Goal: Navigation & Orientation: Find specific page/section

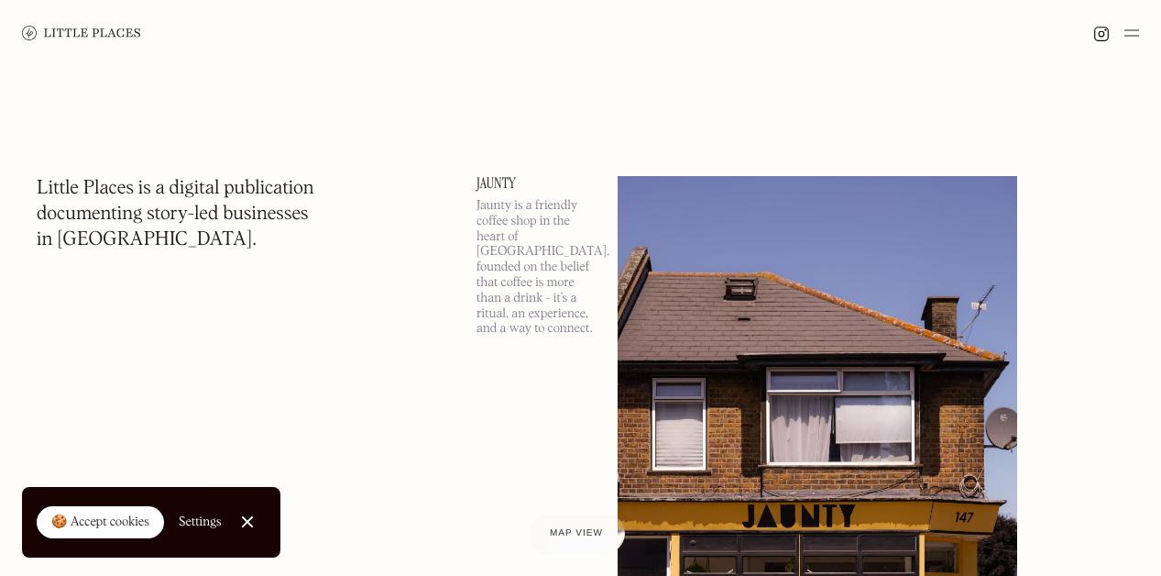
click at [106, 478] on link "🍪 Accept cookies" at bounding box center [100, 522] width 127 height 33
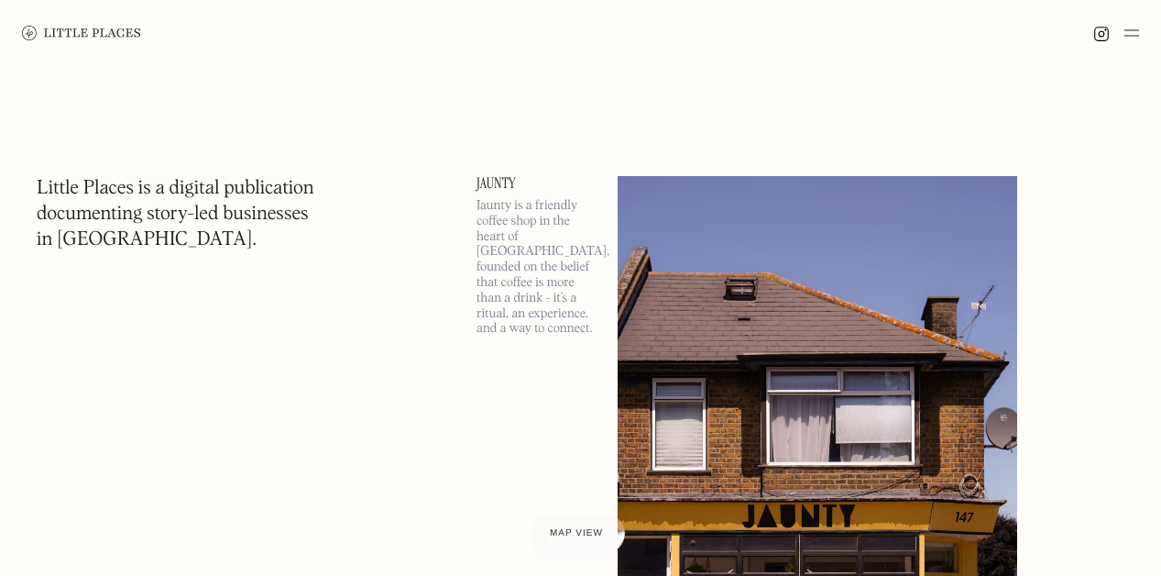
click at [1129, 40] on img at bounding box center [1131, 33] width 15 height 22
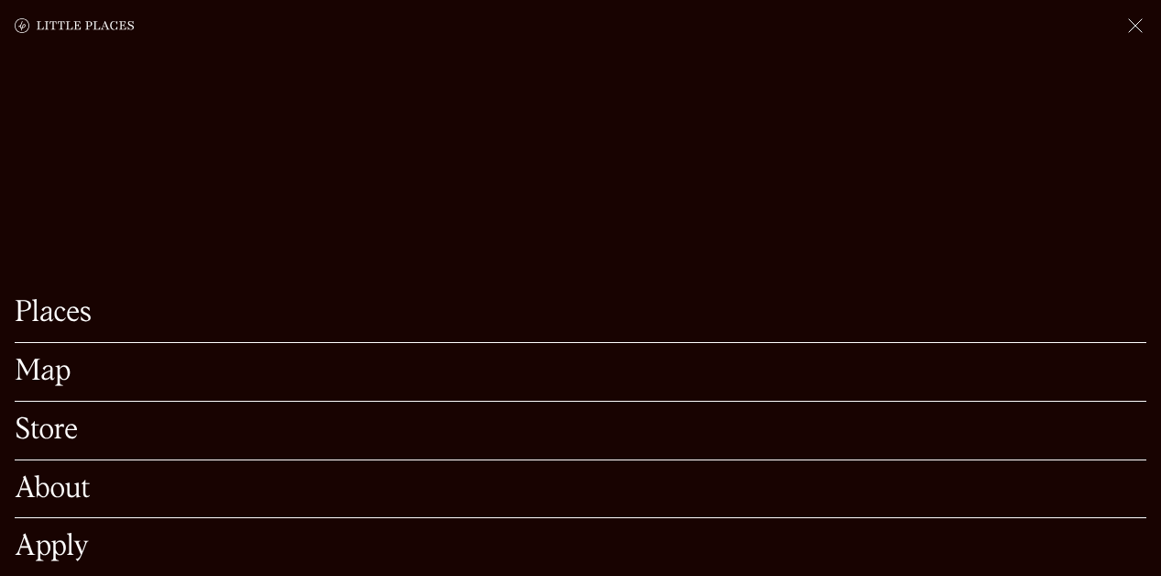
click at [27, 375] on link "Map" at bounding box center [581, 371] width 1132 height 28
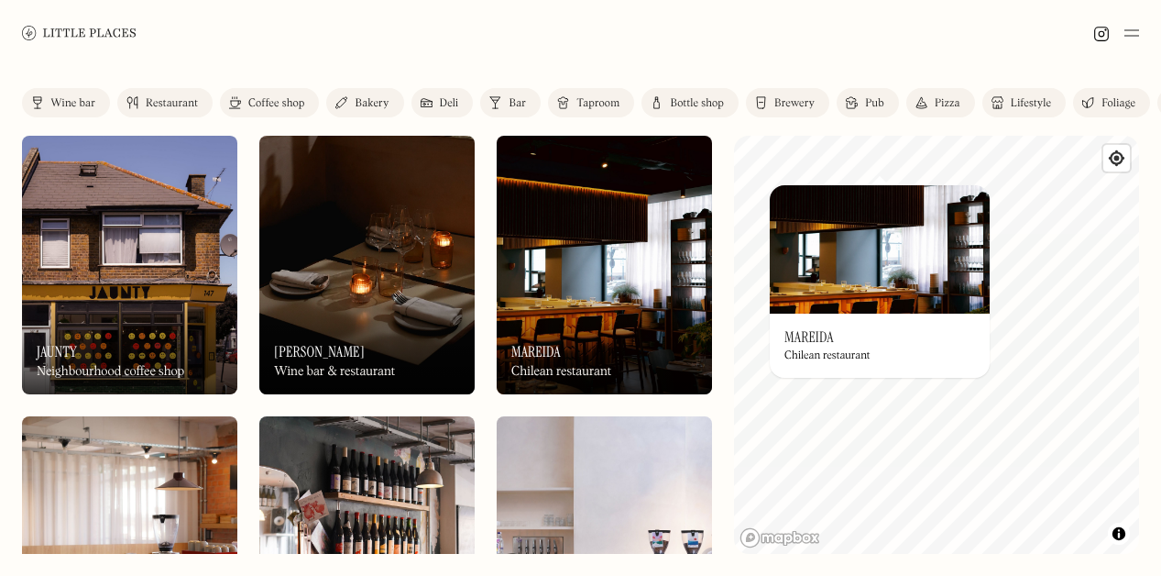
click at [834, 291] on div "© Mapbox © OpenStreetMap Improve this map On Our Radar Mareida Chilean restaura…" at bounding box center [936, 345] width 405 height 418
